Goal: Browse casually

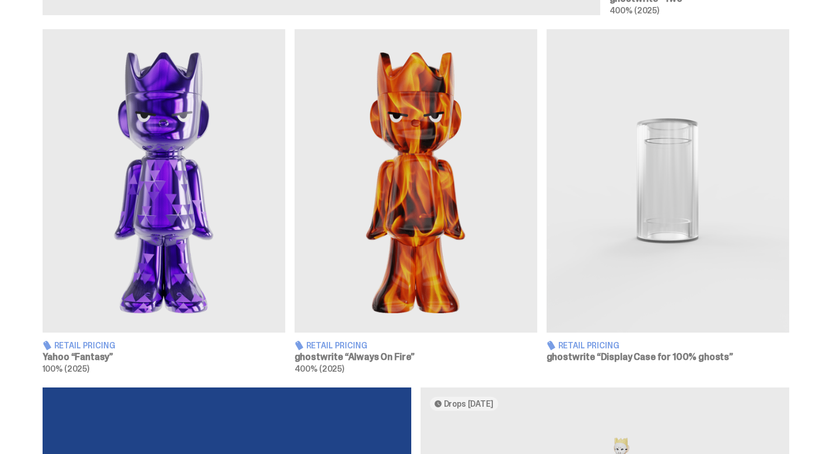
scroll to position [693, 0]
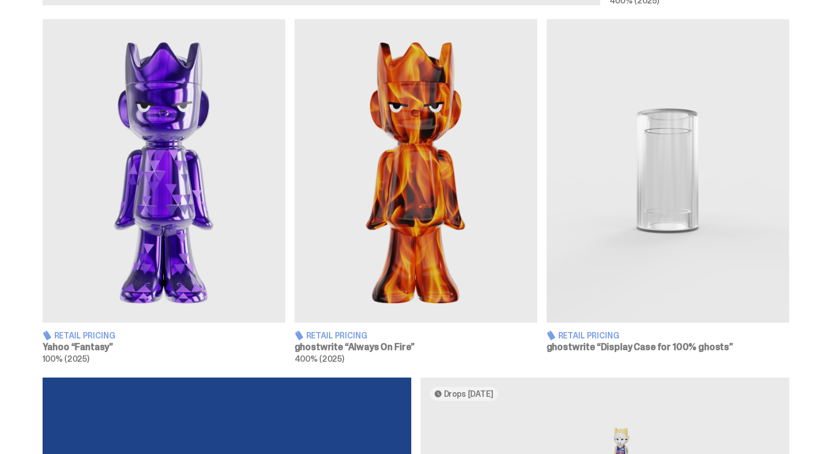
click at [410, 187] on img at bounding box center [415, 170] width 243 height 303
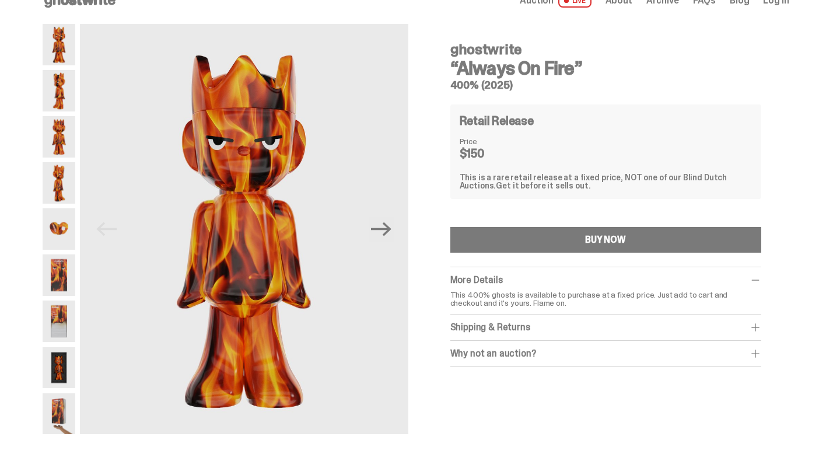
scroll to position [22, 0]
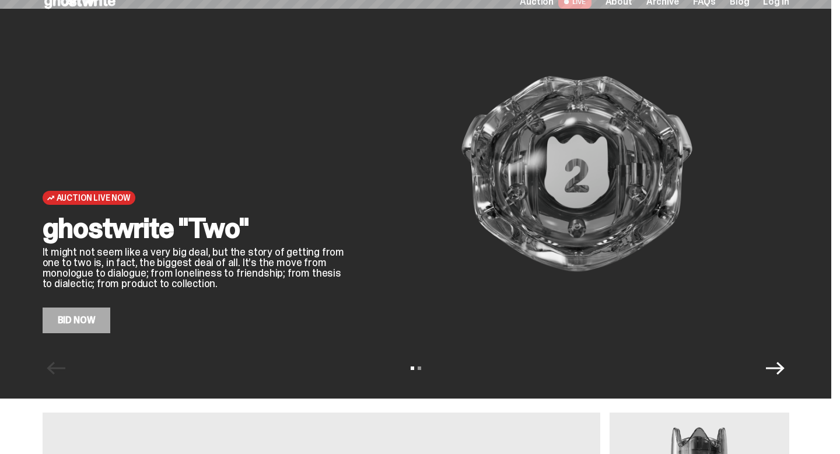
scroll to position [693, 0]
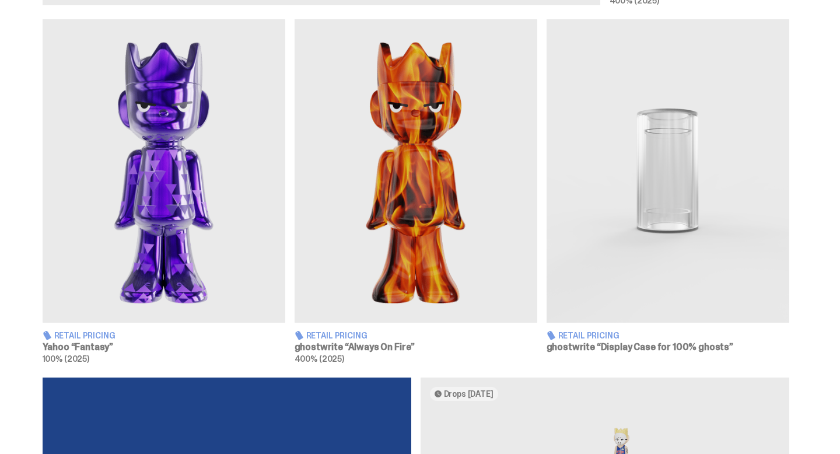
click at [162, 148] on img at bounding box center [164, 170] width 243 height 303
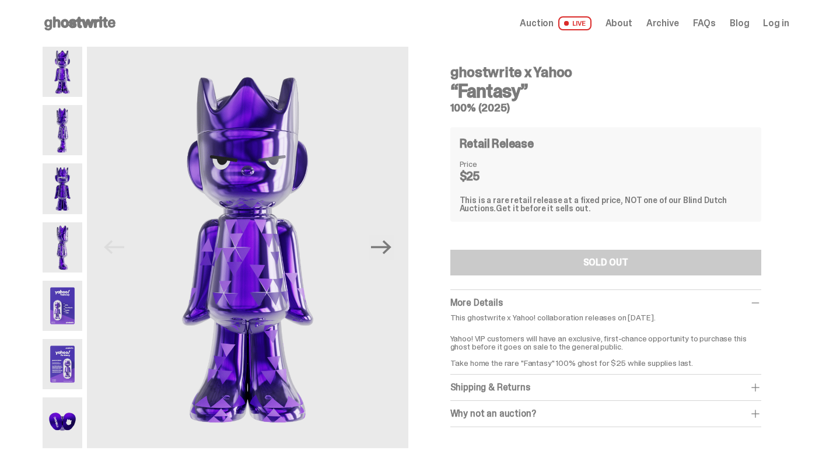
scroll to position [7, 0]
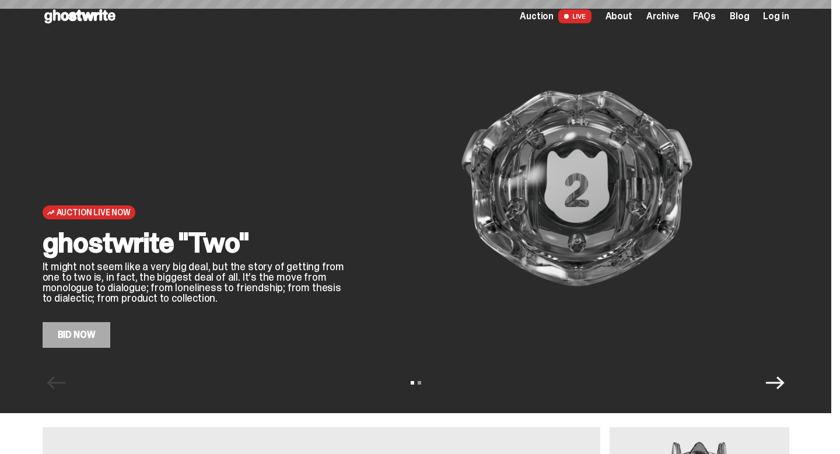
scroll to position [693, 0]
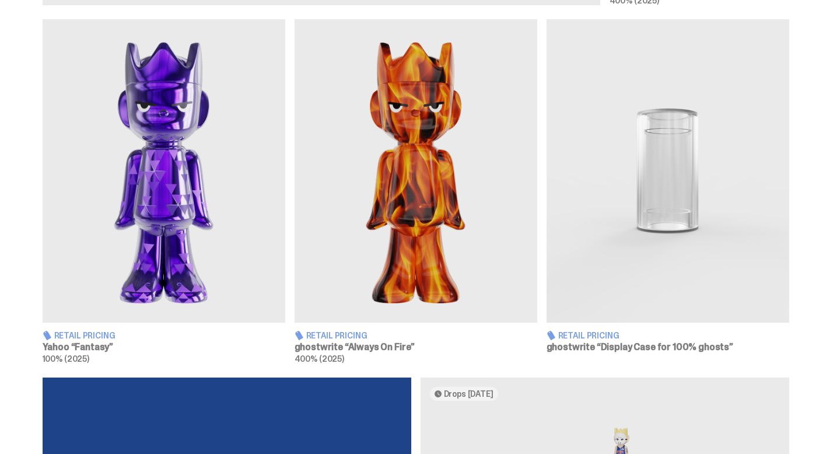
click at [695, 163] on img at bounding box center [667, 170] width 243 height 303
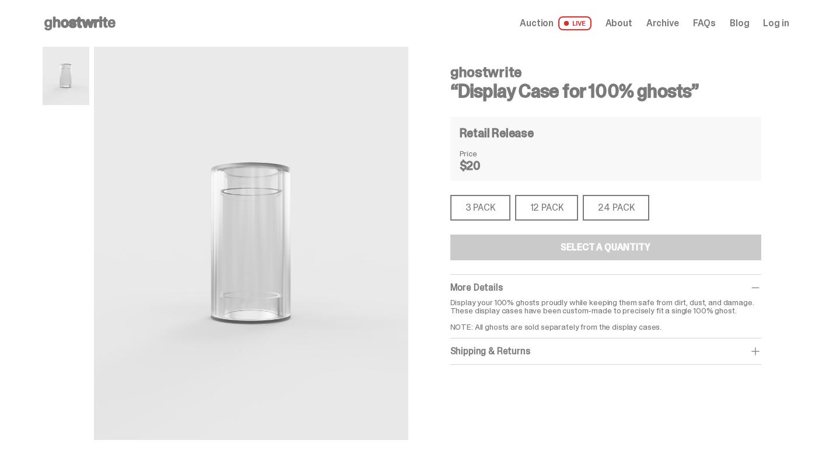
click at [618, 209] on div "24 PACK" at bounding box center [616, 208] width 66 height 26
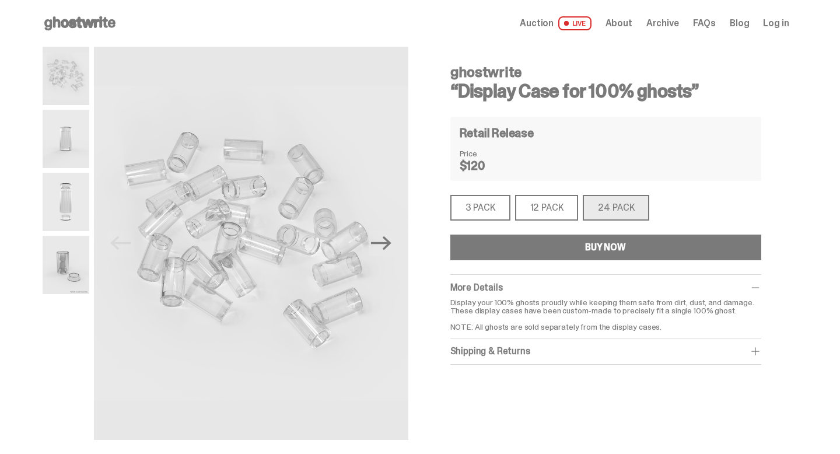
click at [543, 206] on div "12 PACK" at bounding box center [547, 208] width 64 height 26
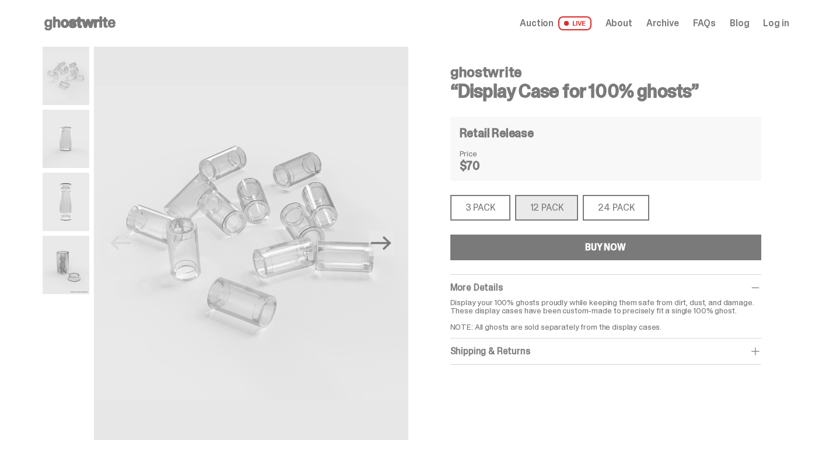
click at [479, 211] on div "3 PACK" at bounding box center [480, 208] width 60 height 26
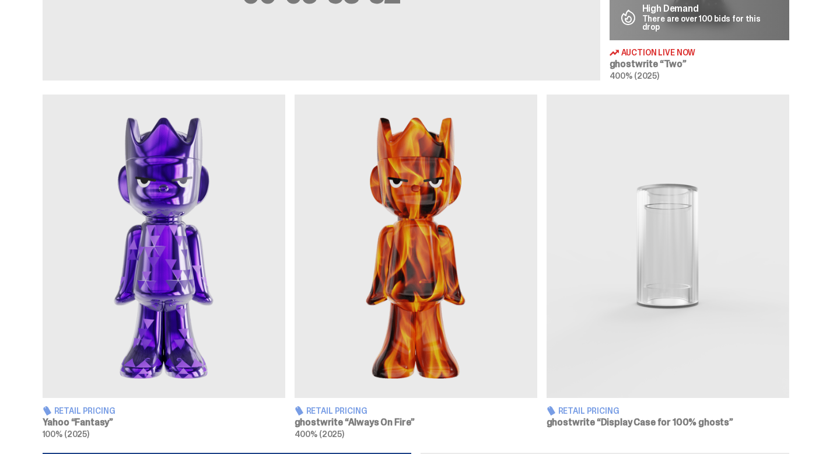
scroll to position [616, 0]
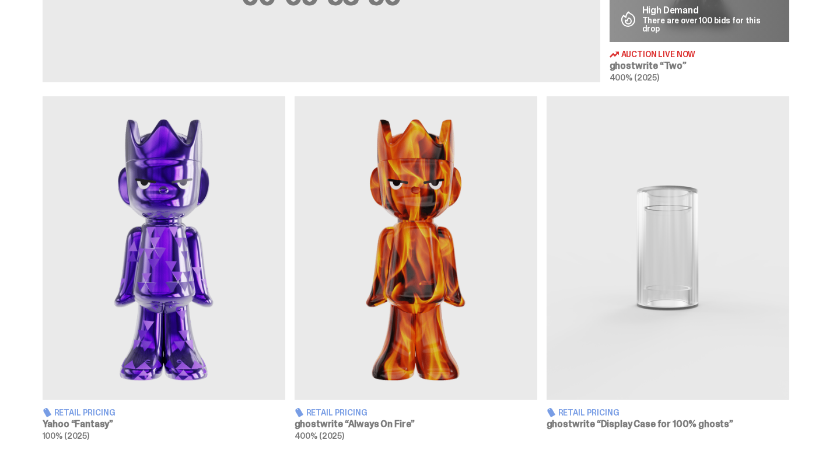
click at [181, 247] on img at bounding box center [164, 247] width 243 height 303
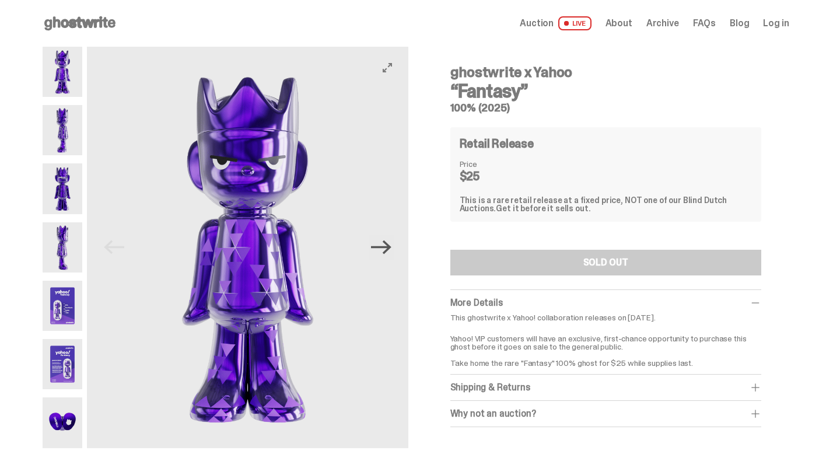
click at [388, 245] on icon "Next" at bounding box center [381, 247] width 20 height 20
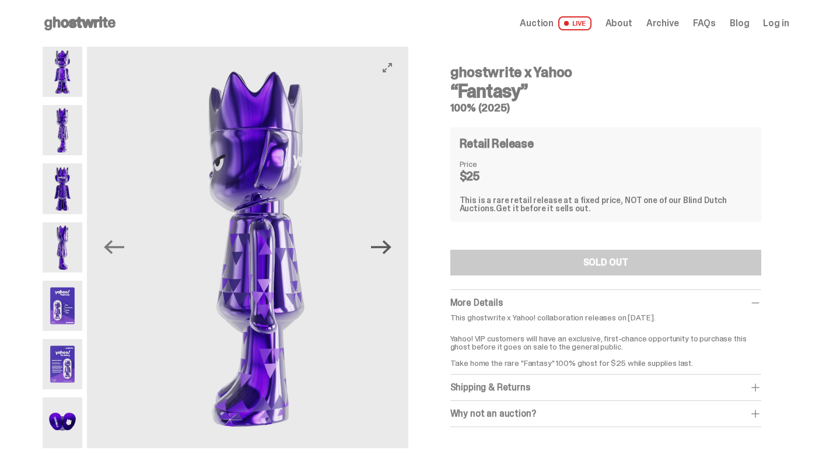
click at [388, 245] on icon "Next" at bounding box center [381, 247] width 20 height 20
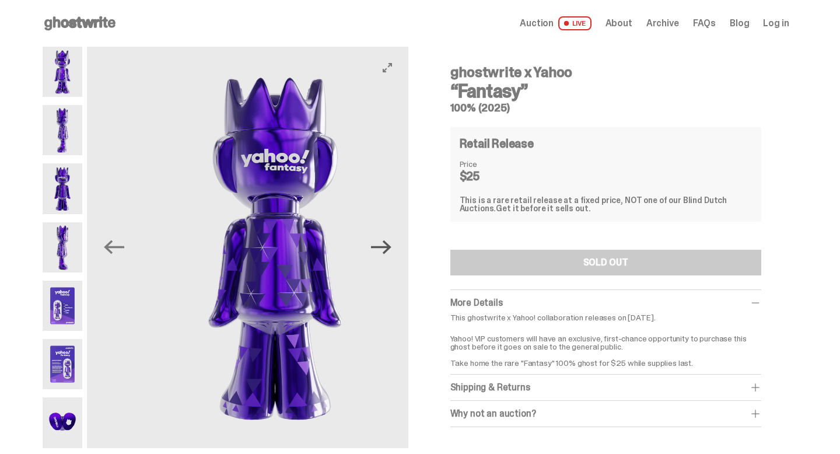
click at [388, 245] on icon "Next" at bounding box center [381, 247] width 20 height 20
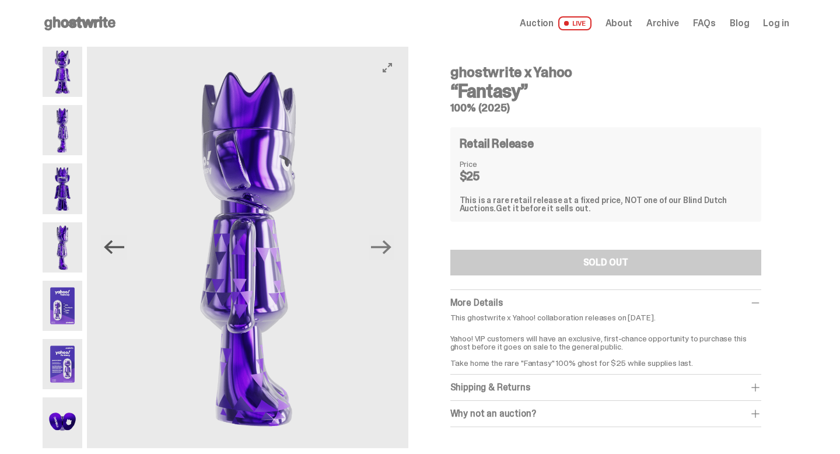
click at [113, 248] on icon "Previous" at bounding box center [114, 247] width 20 height 14
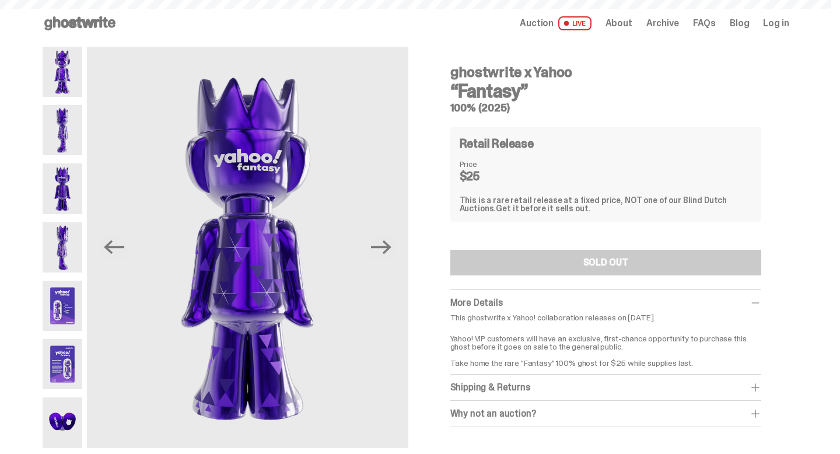
scroll to position [616, 0]
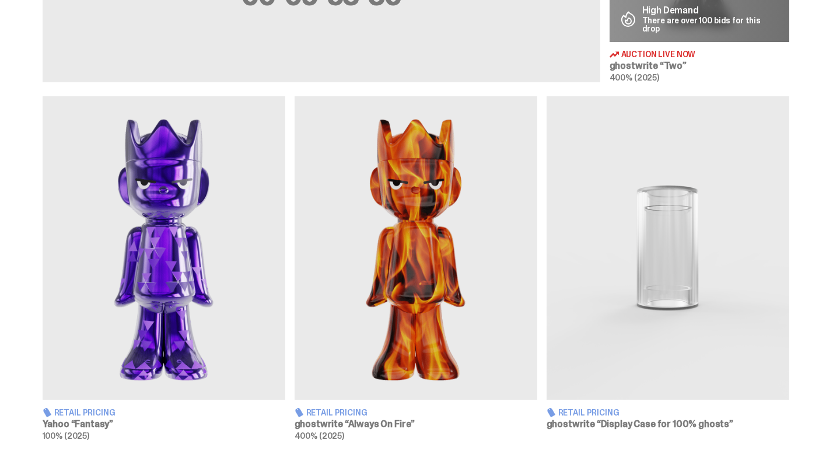
click at [435, 259] on img at bounding box center [415, 247] width 243 height 303
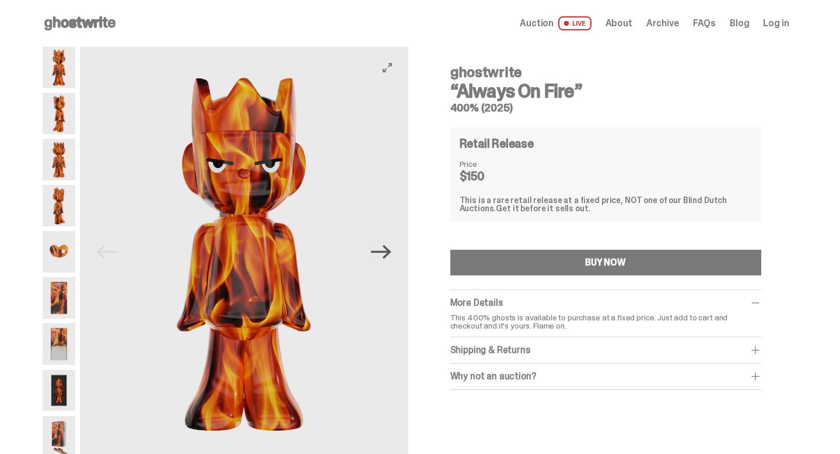
click at [391, 257] on icon "Next" at bounding box center [381, 251] width 20 height 20
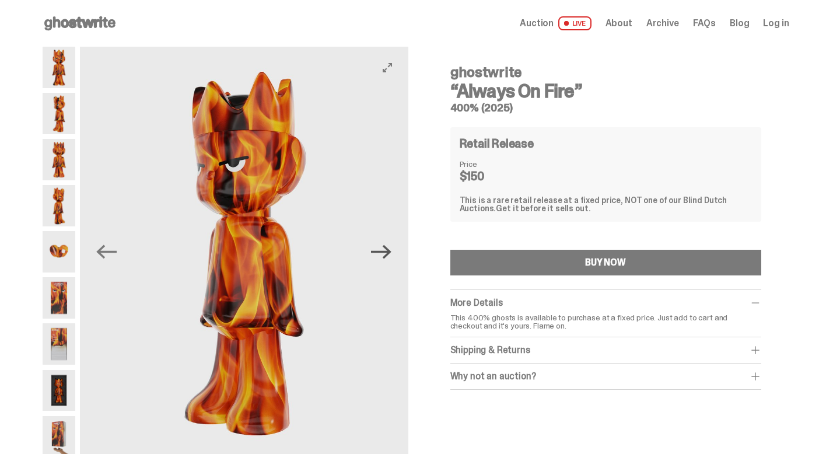
click at [391, 257] on icon "Next" at bounding box center [381, 251] width 20 height 20
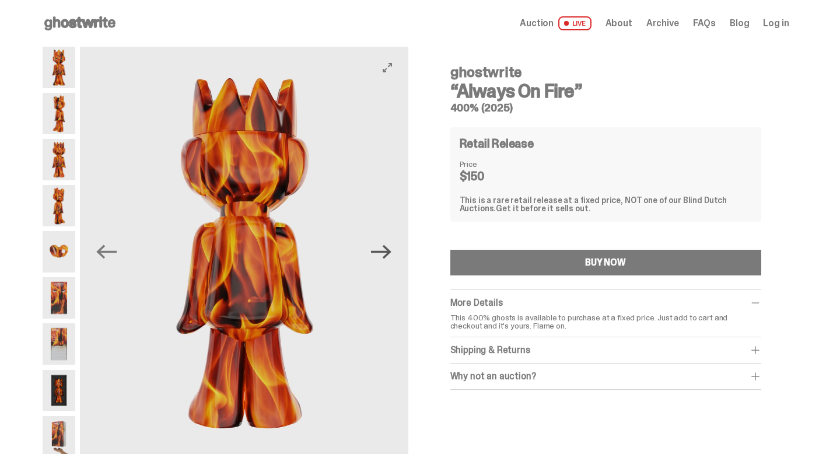
click at [391, 257] on icon "Next" at bounding box center [381, 251] width 20 height 20
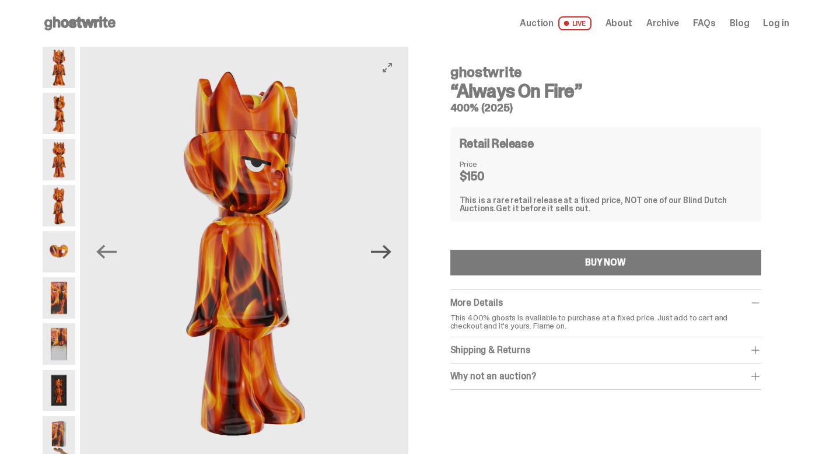
click at [391, 257] on icon "Next" at bounding box center [381, 251] width 20 height 20
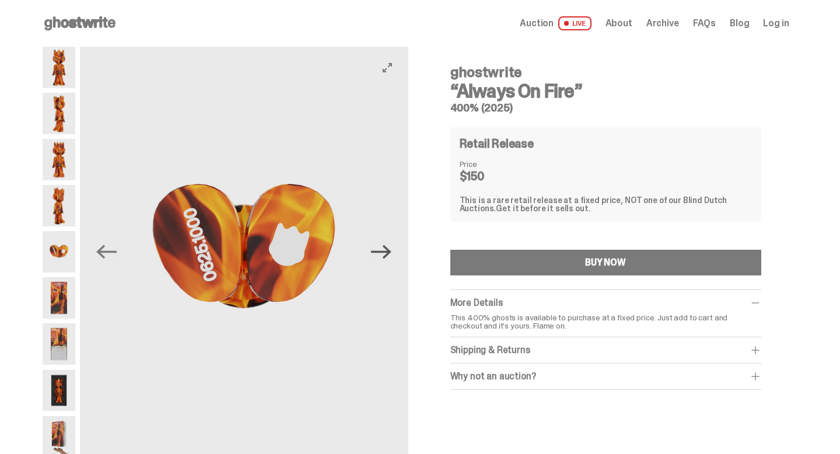
click at [391, 257] on icon "Next" at bounding box center [381, 251] width 20 height 20
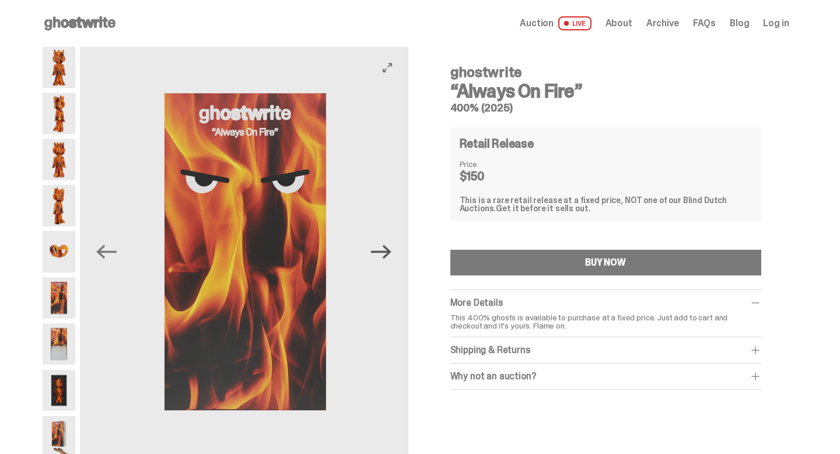
click at [391, 257] on icon "Next" at bounding box center [381, 251] width 20 height 20
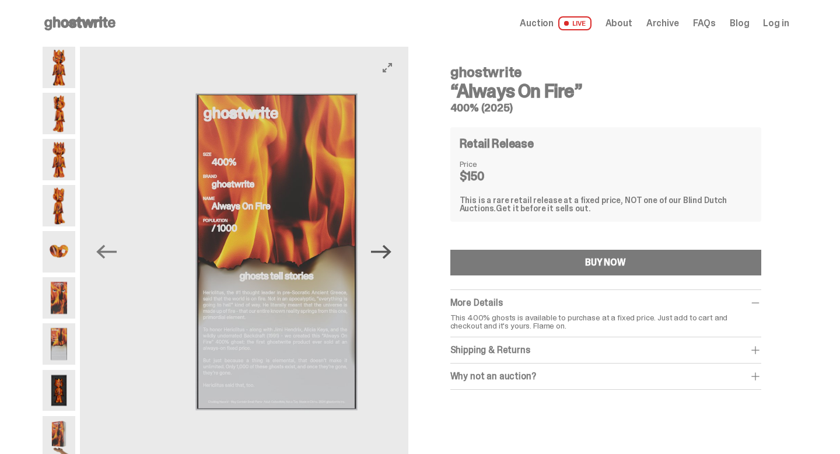
click at [391, 257] on icon "Next" at bounding box center [381, 251] width 20 height 20
